Goal: Information Seeking & Learning: Learn about a topic

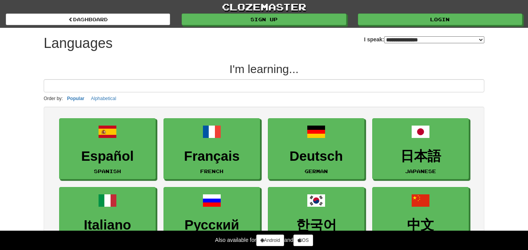
select select "*******"
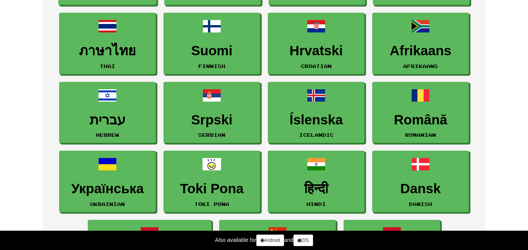
scroll to position [454, 0]
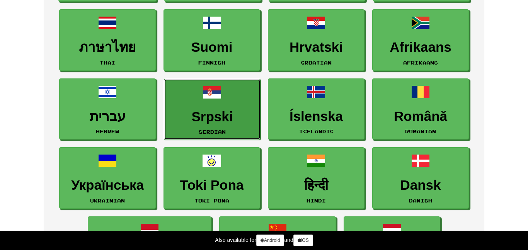
click at [212, 99] on span at bounding box center [212, 92] width 19 height 19
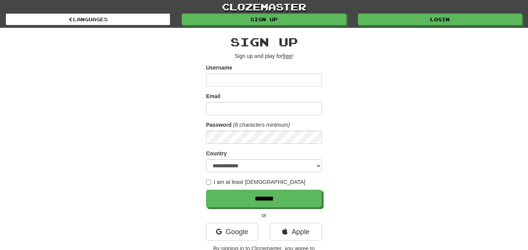
click at [241, 79] on input "Username" at bounding box center [264, 79] width 116 height 13
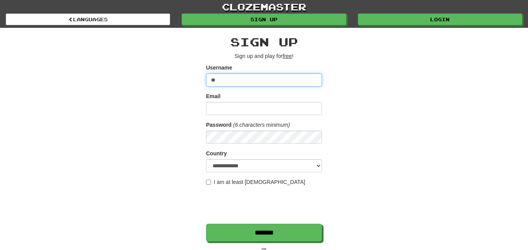
click at [250, 83] on input "**" at bounding box center [264, 79] width 116 height 13
type input "*"
type input "******"
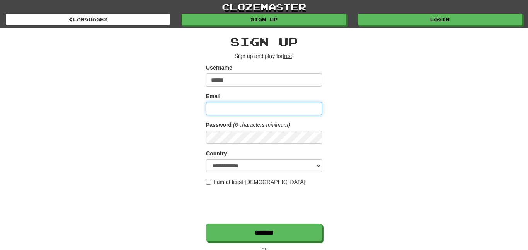
click at [241, 106] on input "Email" at bounding box center [264, 108] width 116 height 13
type input "**********"
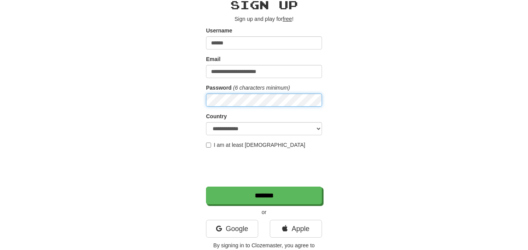
scroll to position [38, 0]
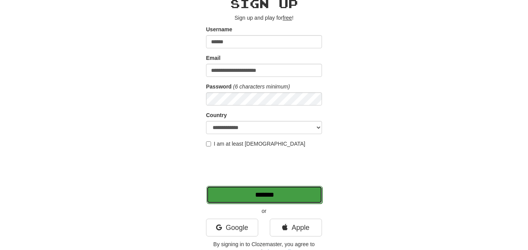
click at [255, 198] on input "*******" at bounding box center [264, 195] width 116 height 18
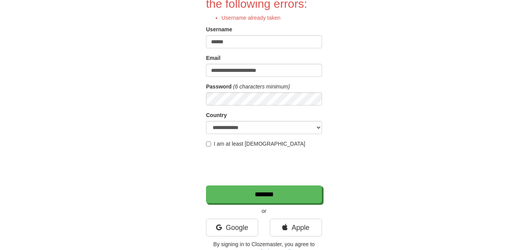
scroll to position [87, 0]
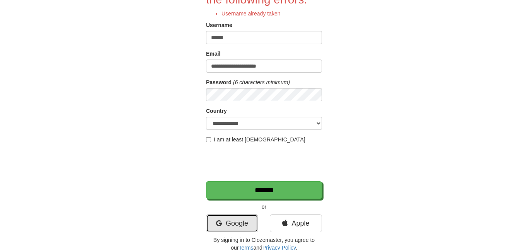
click at [245, 217] on link "Google" at bounding box center [232, 223] width 52 height 18
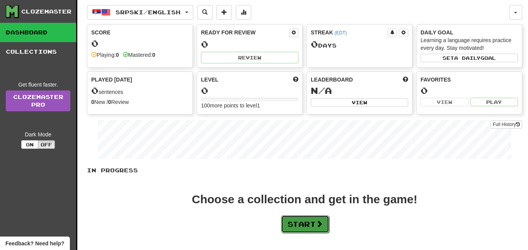
click at [283, 221] on button "Start" at bounding box center [305, 224] width 48 height 18
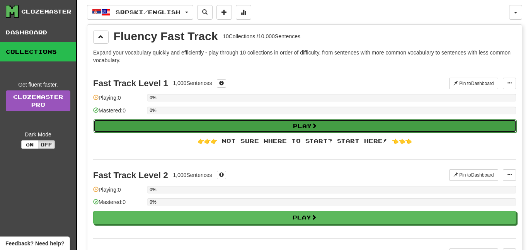
click at [219, 124] on button "Play" at bounding box center [305, 125] width 423 height 13
select select "**"
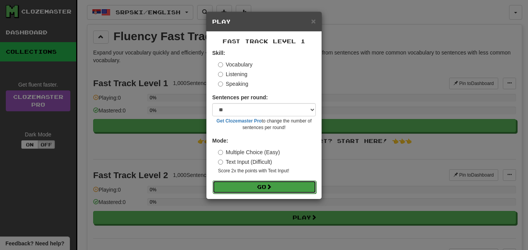
click at [244, 184] on button "Go" at bounding box center [265, 186] width 104 height 13
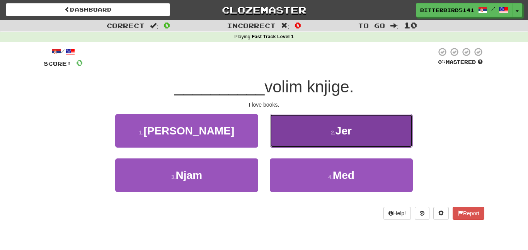
drag, startPoint x: 291, startPoint y: 138, endPoint x: 280, endPoint y: 121, distance: 19.8
click at [280, 121] on button "2 . Jer" at bounding box center [341, 131] width 143 height 34
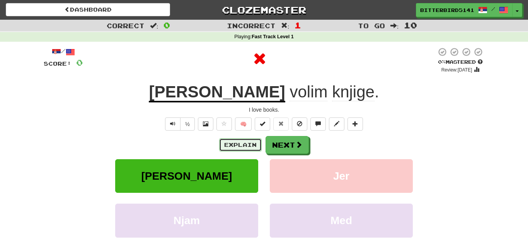
click at [257, 142] on button "Explain" at bounding box center [240, 144] width 43 height 13
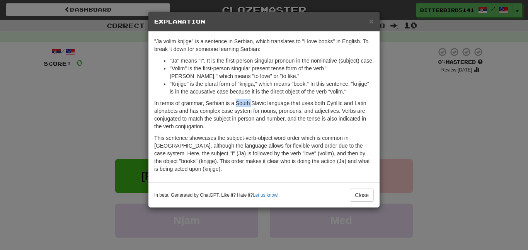
click at [258, 148] on p "This sentence showcases the subject-verb-object word order which is common in […" at bounding box center [263, 153] width 219 height 39
click at [370, 24] on span "×" at bounding box center [371, 21] width 5 height 9
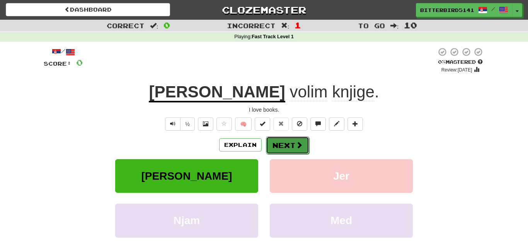
click at [279, 144] on button "Next" at bounding box center [287, 145] width 43 height 18
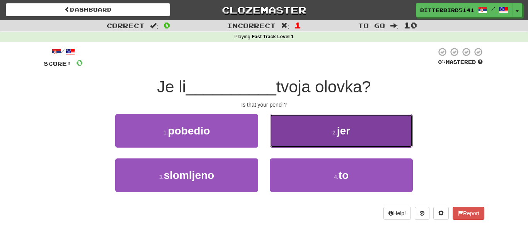
click at [366, 122] on button "2 . jer" at bounding box center [341, 131] width 143 height 34
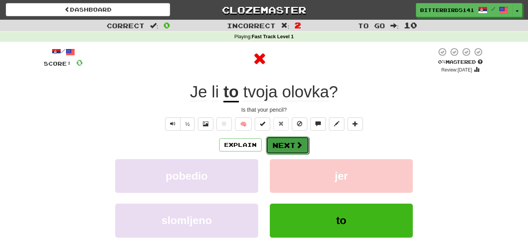
click at [280, 149] on button "Next" at bounding box center [287, 145] width 43 height 18
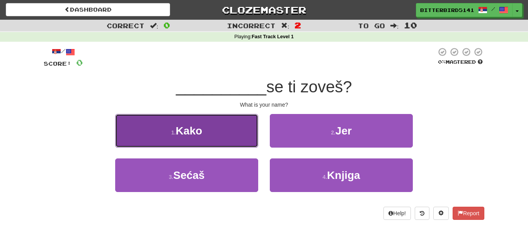
click at [225, 127] on button "1 . Kako" at bounding box center [186, 131] width 143 height 34
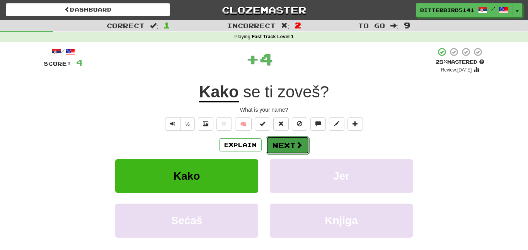
click at [296, 141] on span at bounding box center [299, 144] width 7 height 7
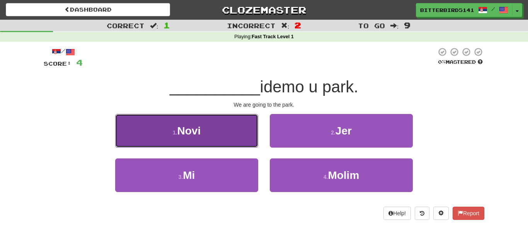
click at [248, 133] on button "1 . Novi" at bounding box center [186, 131] width 143 height 34
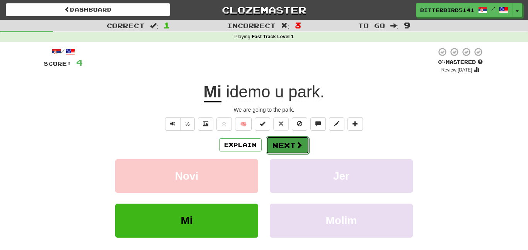
click at [280, 150] on button "Next" at bounding box center [287, 145] width 43 height 18
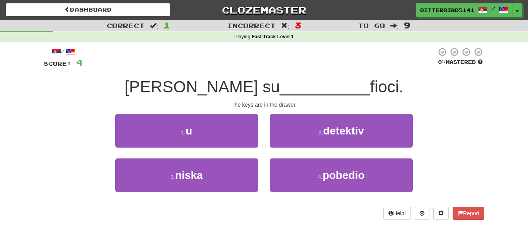
click at [190, 88] on span "Ključevi su" at bounding box center [201, 87] width 155 height 18
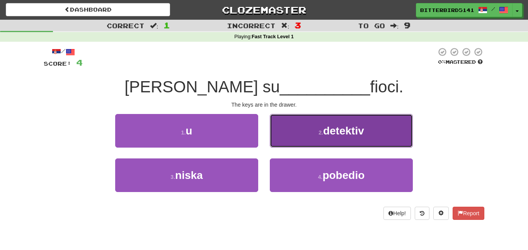
click at [289, 136] on button "2 . detektiv" at bounding box center [341, 131] width 143 height 34
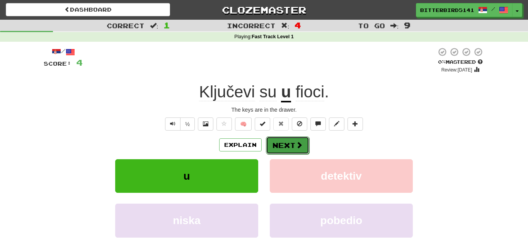
click at [283, 146] on button "Next" at bounding box center [287, 145] width 43 height 18
